Goal: Check status

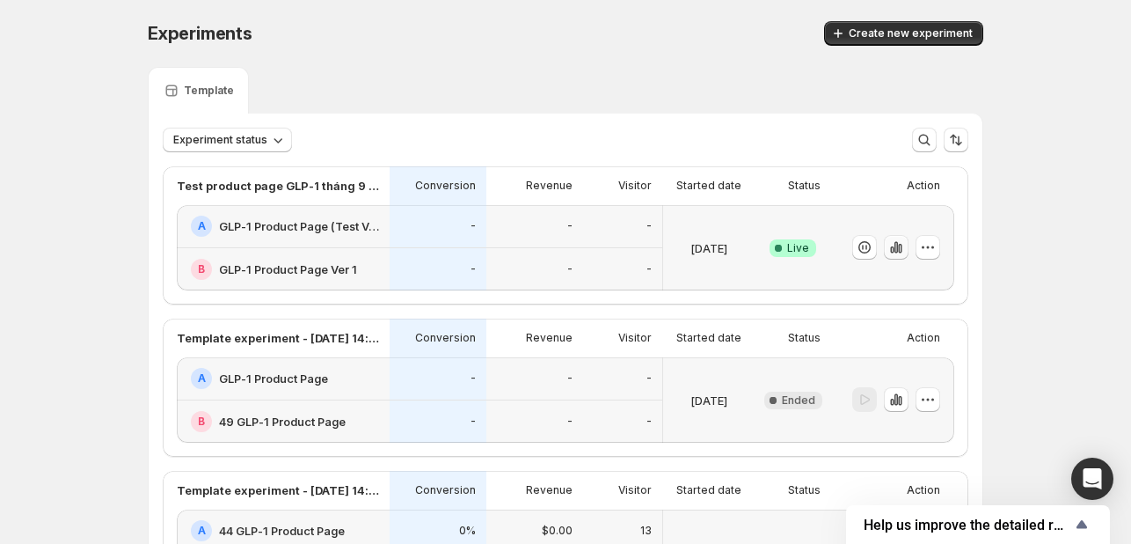
click at [896, 241] on icon "button" at bounding box center [897, 247] width 18 height 18
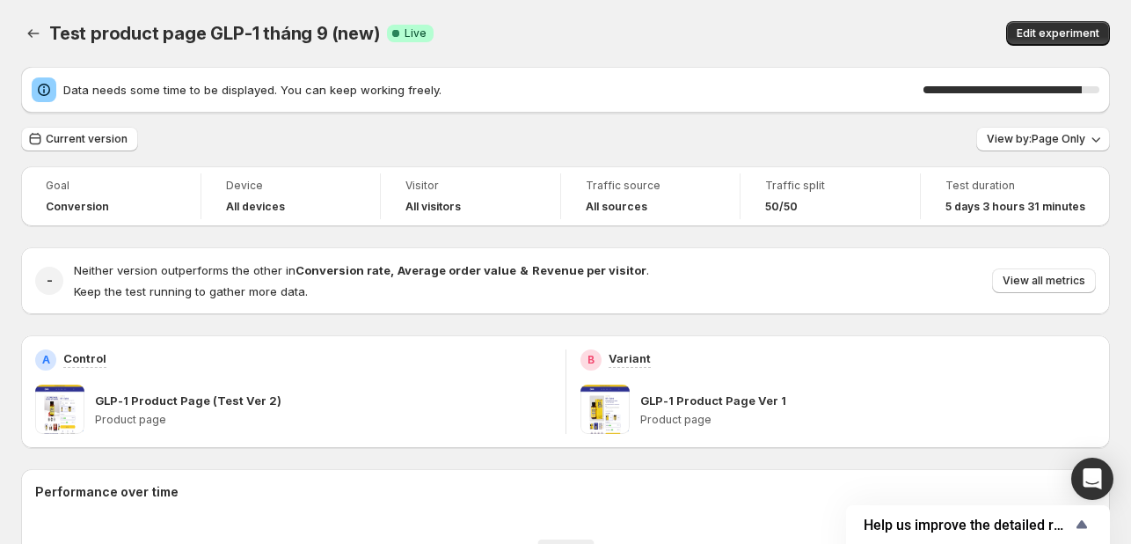
click at [531, 22] on div "Test product page GLP-1 tháng 9 (new) Success Complete Live" at bounding box center [379, 33] width 660 height 25
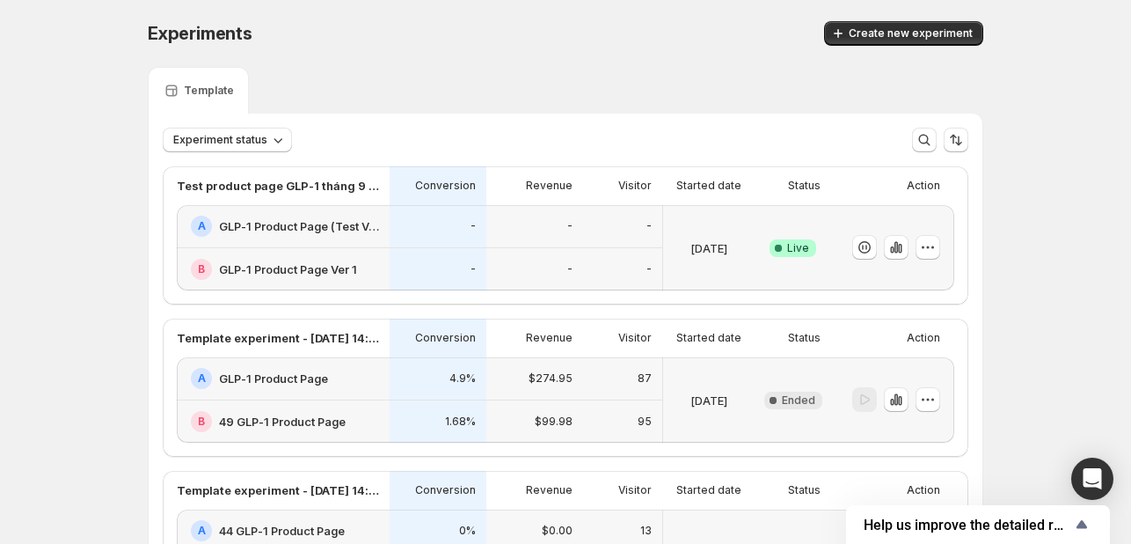
click at [777, 247] on icon at bounding box center [779, 248] width 18 height 18
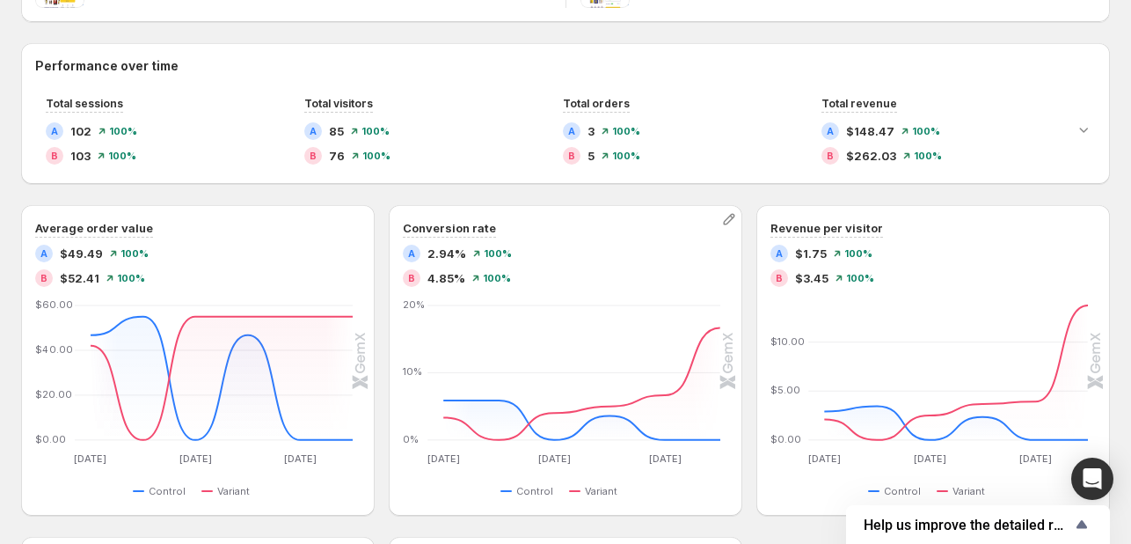
scroll to position [84, 0]
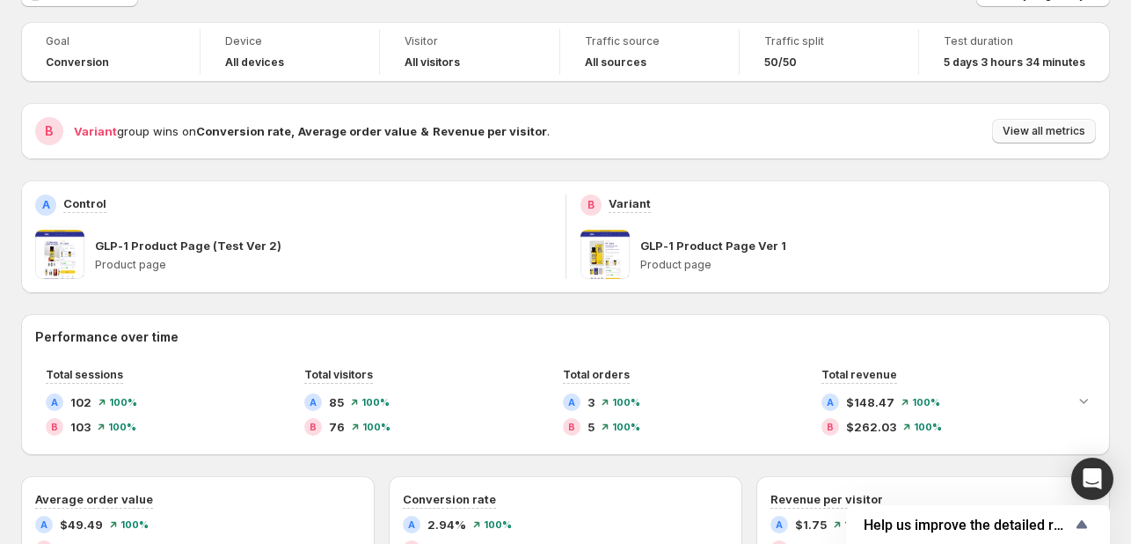
click at [1056, 137] on span "View all metrics" at bounding box center [1044, 131] width 83 height 14
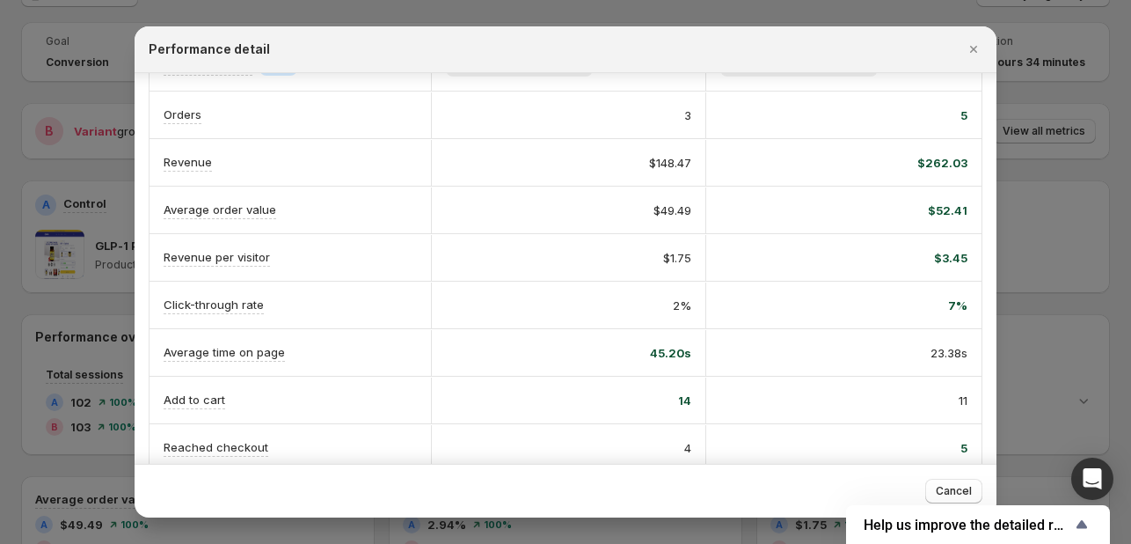
scroll to position [0, 0]
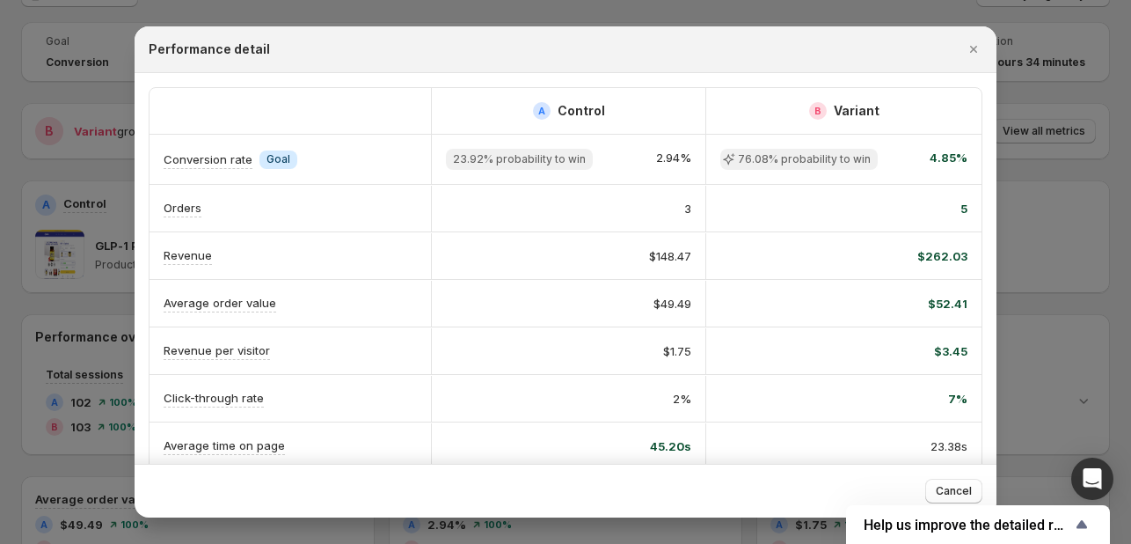
drag, startPoint x: 692, startPoint y: 106, endPoint x: 589, endPoint y: 159, distance: 115.7
click at [589, 159] on div "23.92% probability to win 2.94%" at bounding box center [568, 159] width 245 height 21
click at [799, 159] on span "76.08% probability to win" at bounding box center [804, 159] width 133 height 14
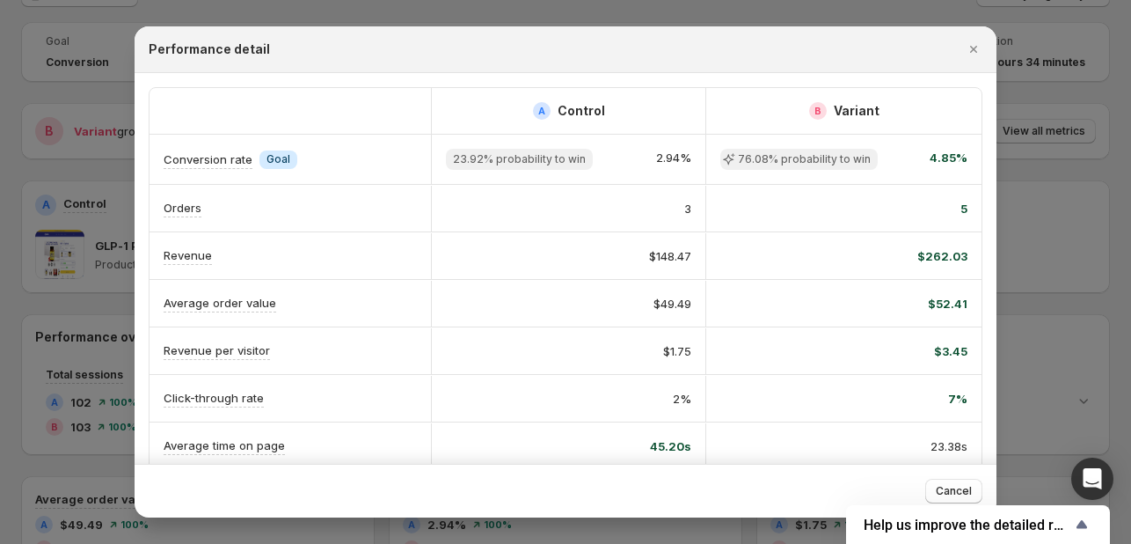
click at [793, 159] on span "76.08% probability to win" at bounding box center [804, 159] width 133 height 14
click at [798, 155] on span "76.08% probability to win" at bounding box center [804, 159] width 133 height 14
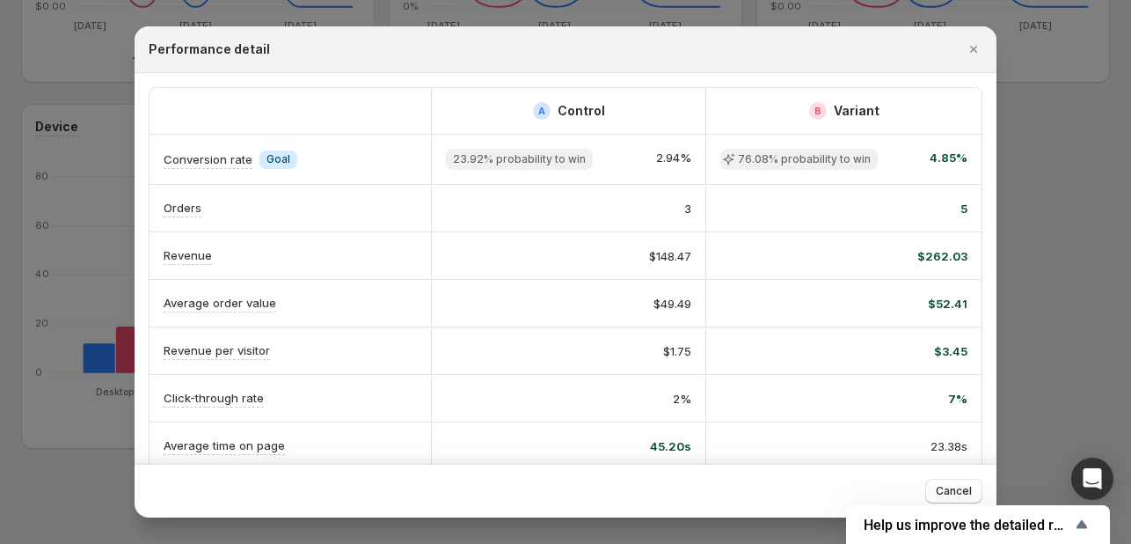
click at [1032, 194] on div at bounding box center [565, 272] width 1131 height 544
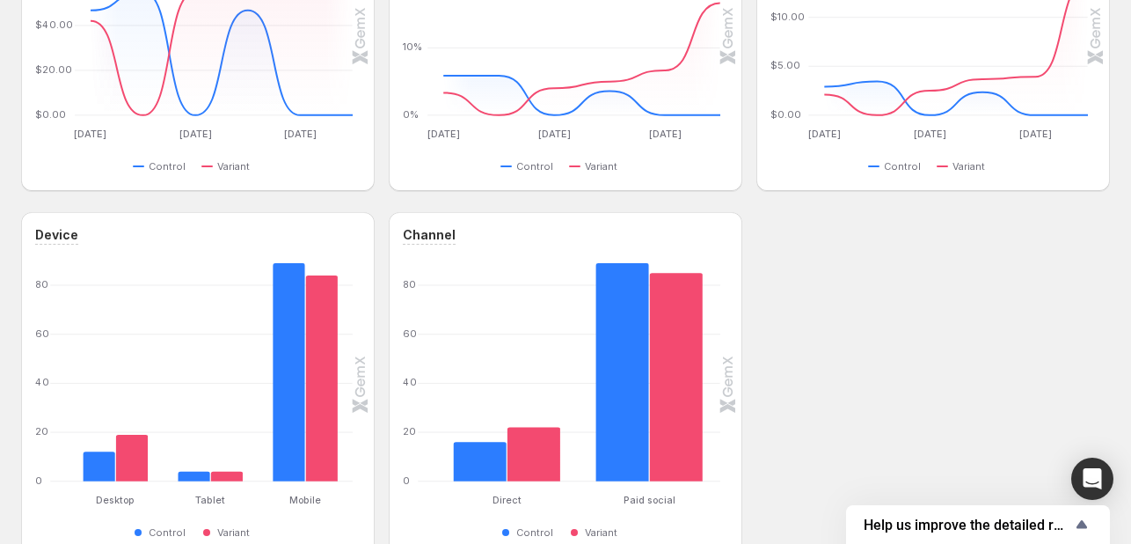
scroll to position [788, 0]
